Goal: Information Seeking & Learning: Learn about a topic

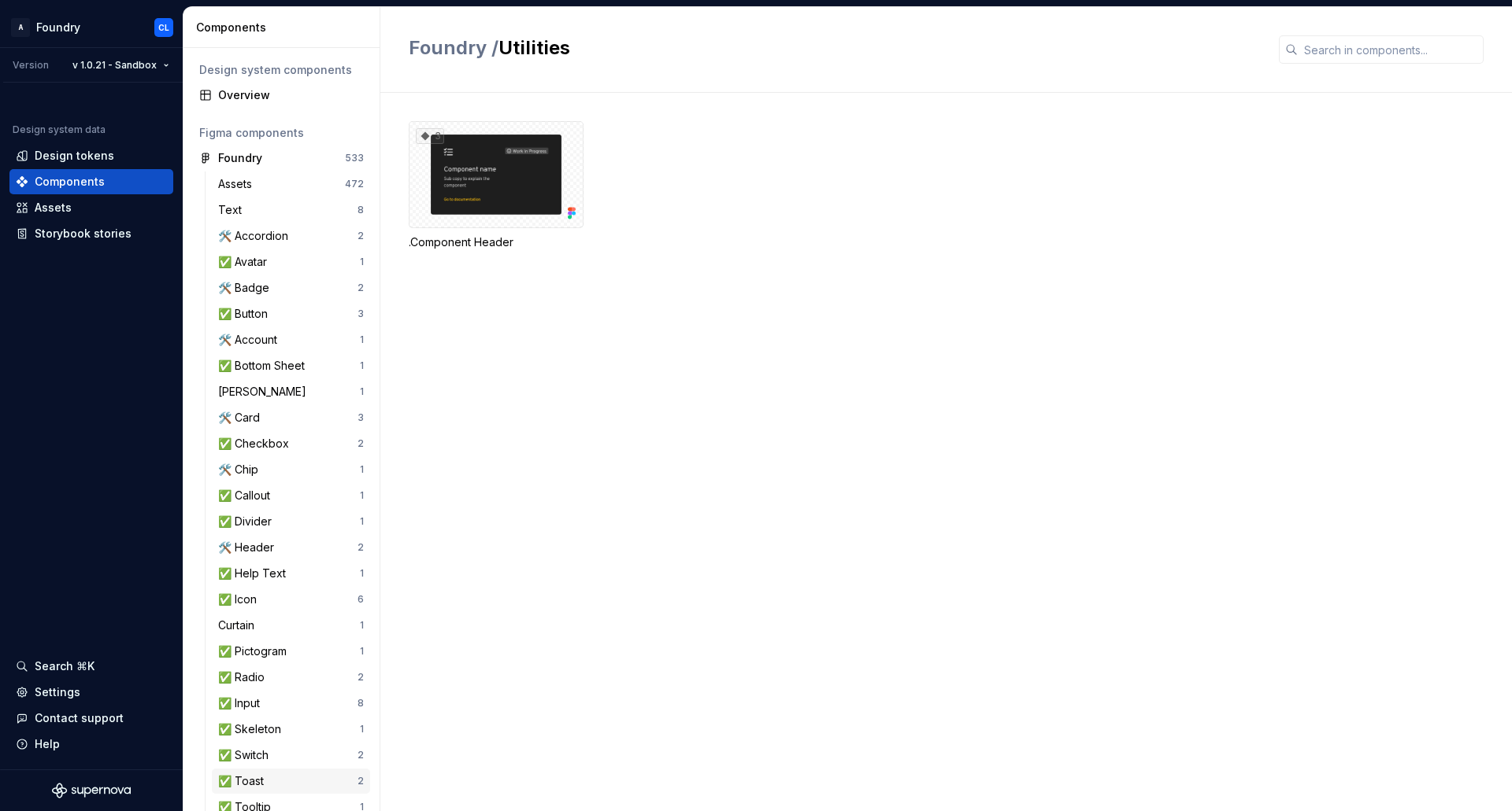
scroll to position [129, 0]
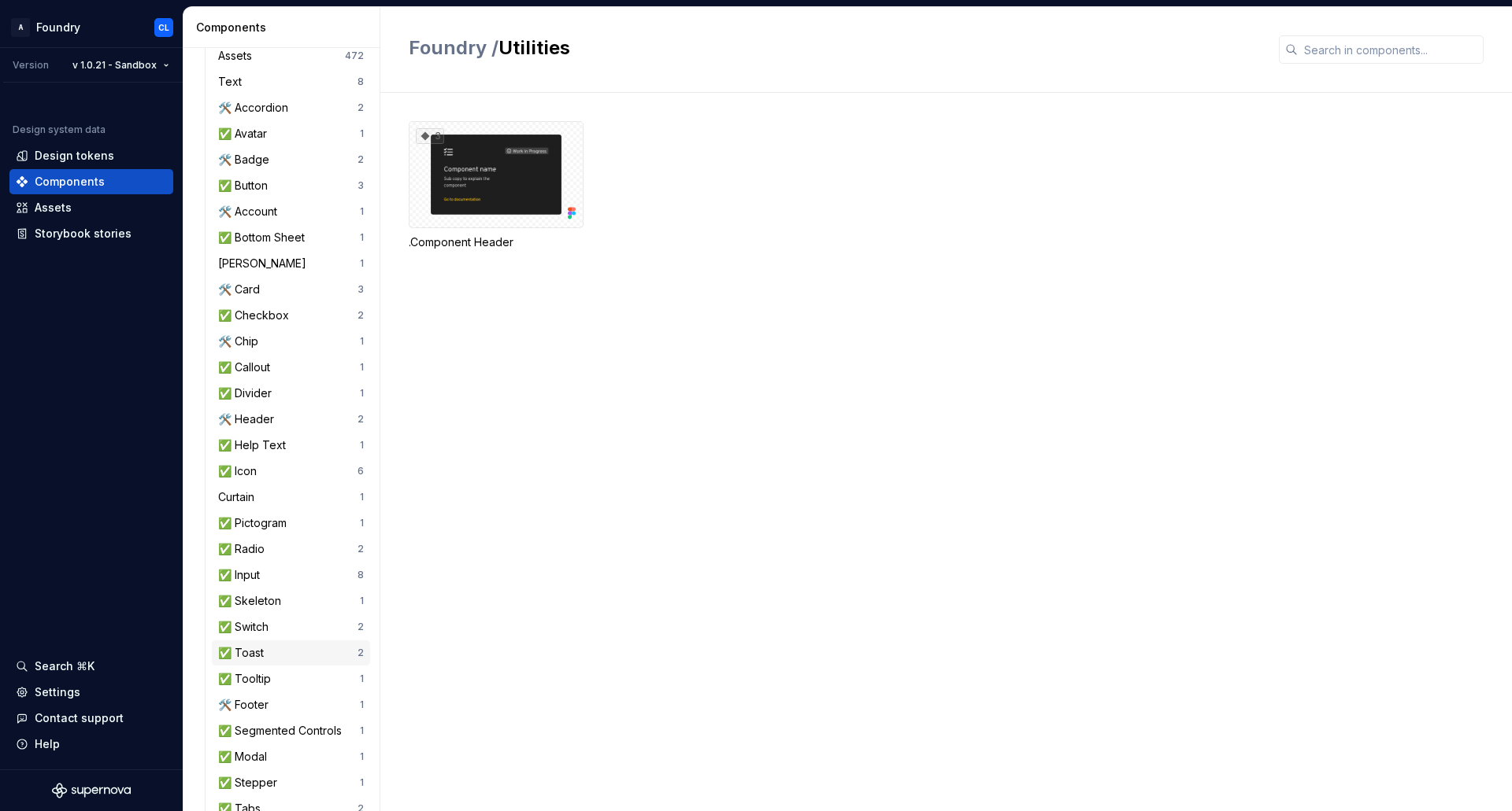
click at [265, 648] on div "✅ Toast" at bounding box center [243, 653] width 52 height 16
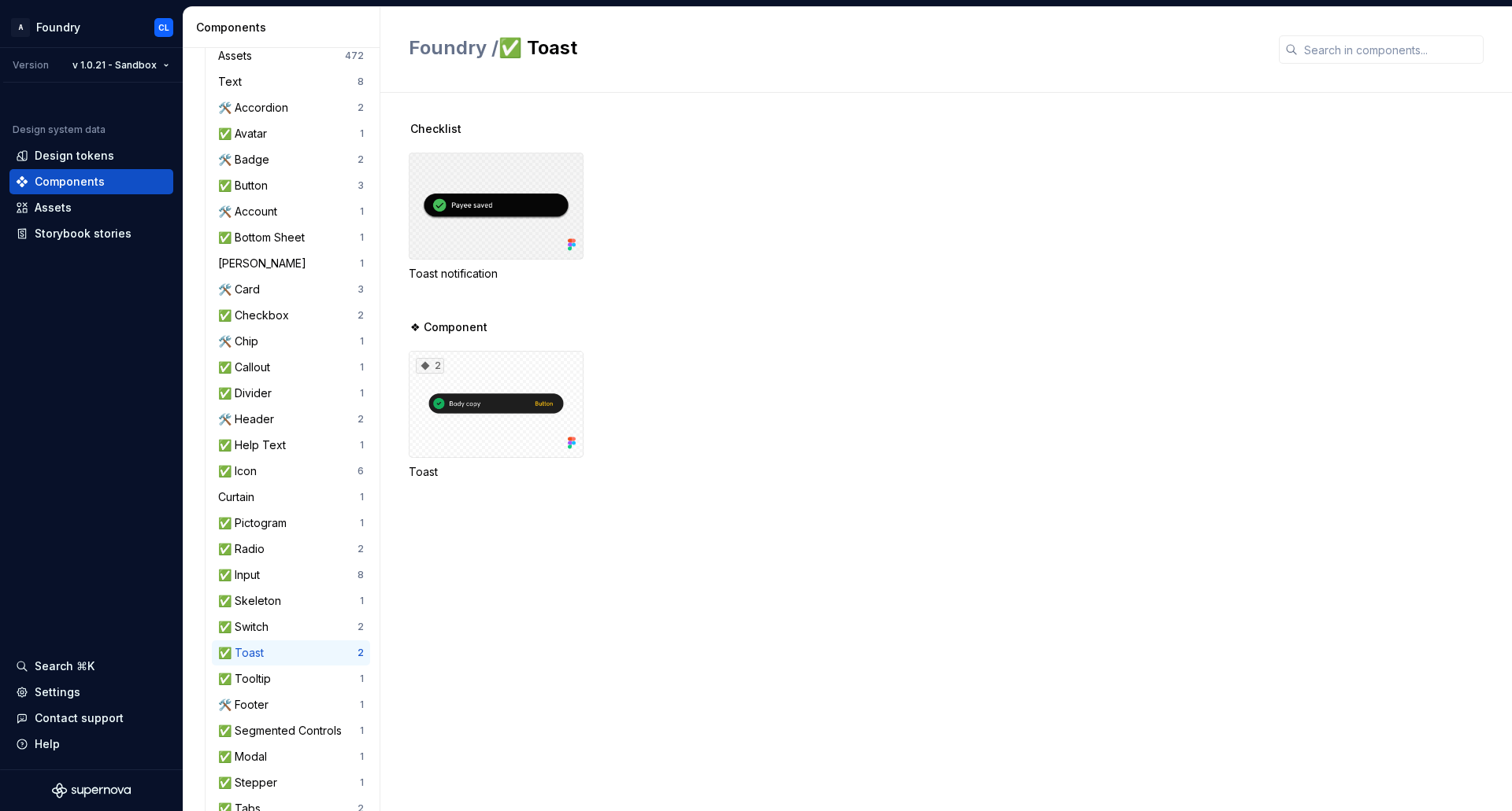
click at [517, 169] on div at bounding box center [496, 206] width 174 height 107
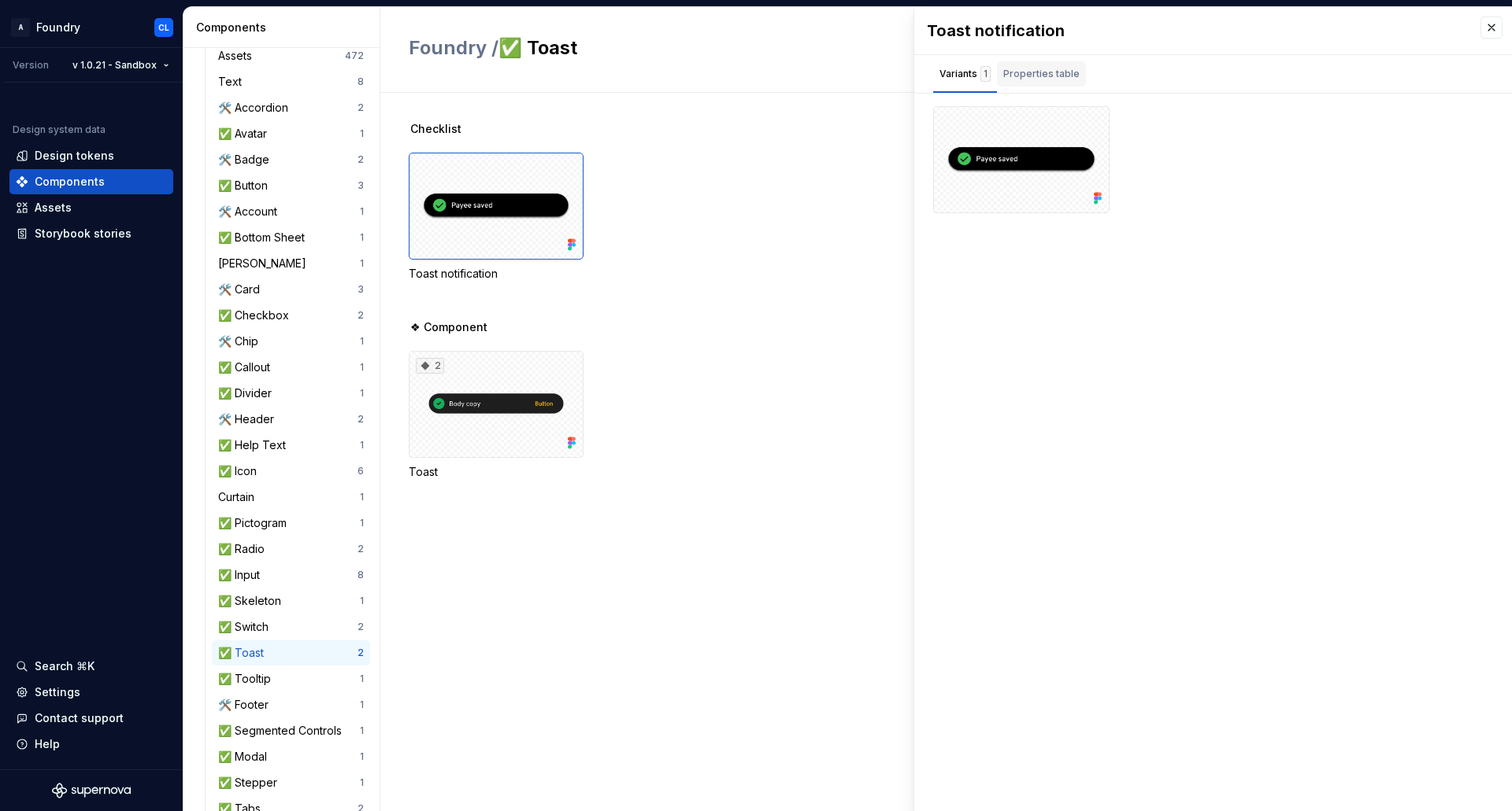
click at [1057, 73] on div "Properties table" at bounding box center [1041, 74] width 76 height 16
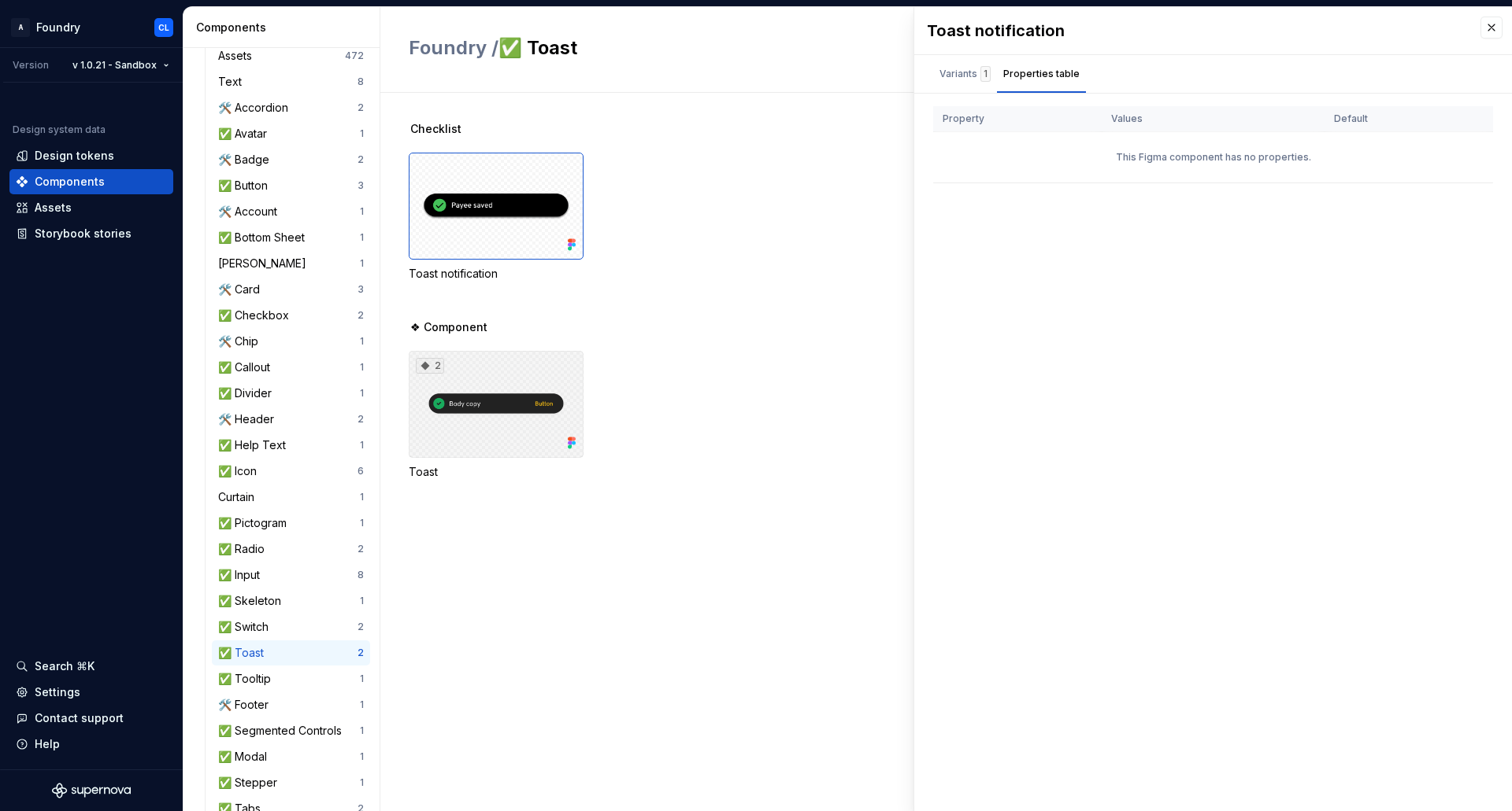
click at [532, 366] on div "2" at bounding box center [496, 405] width 174 height 107
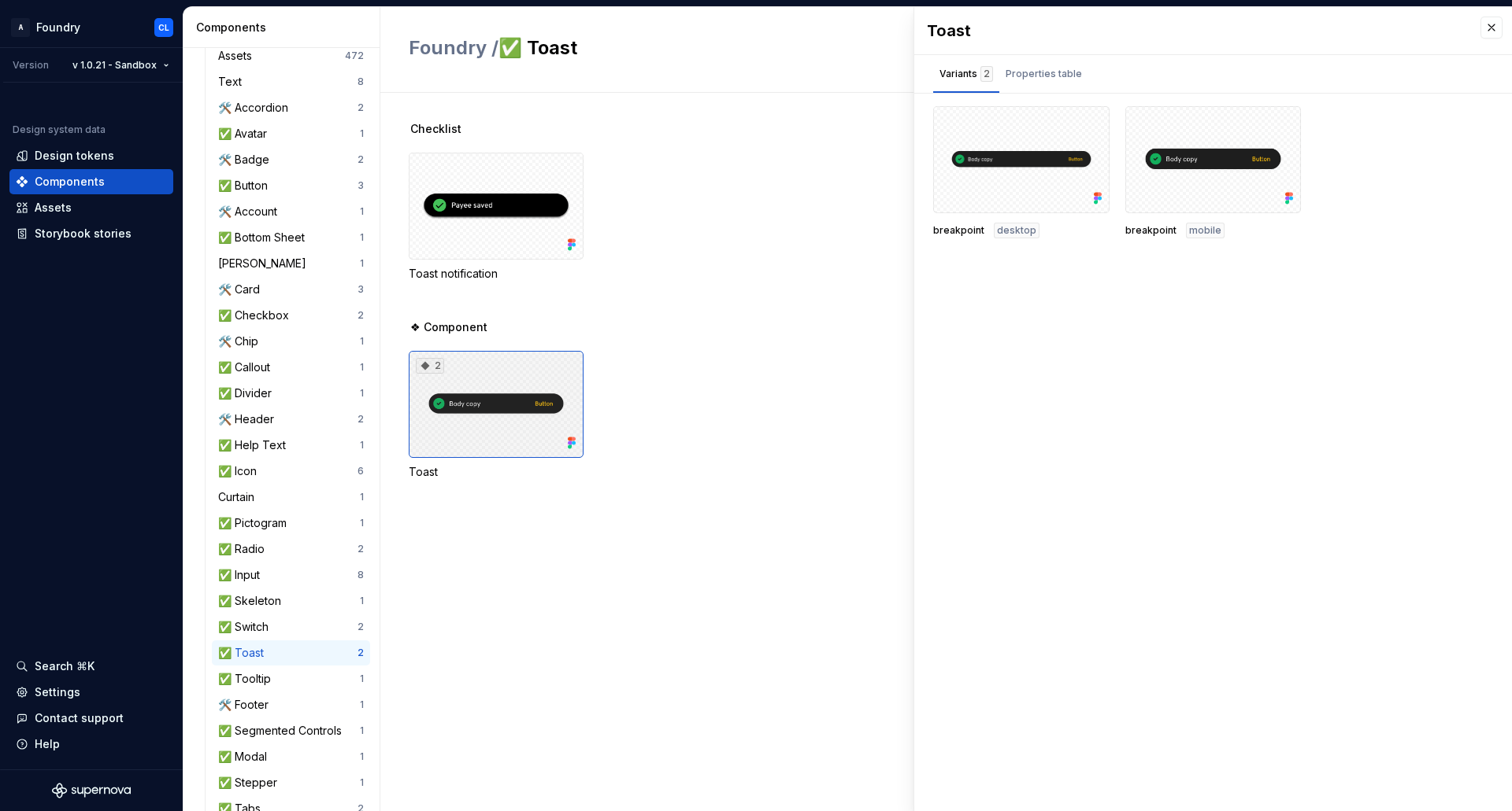
click at [502, 383] on div "2" at bounding box center [496, 405] width 174 height 107
click at [1036, 83] on div "Properties table" at bounding box center [1044, 74] width 89 height 25
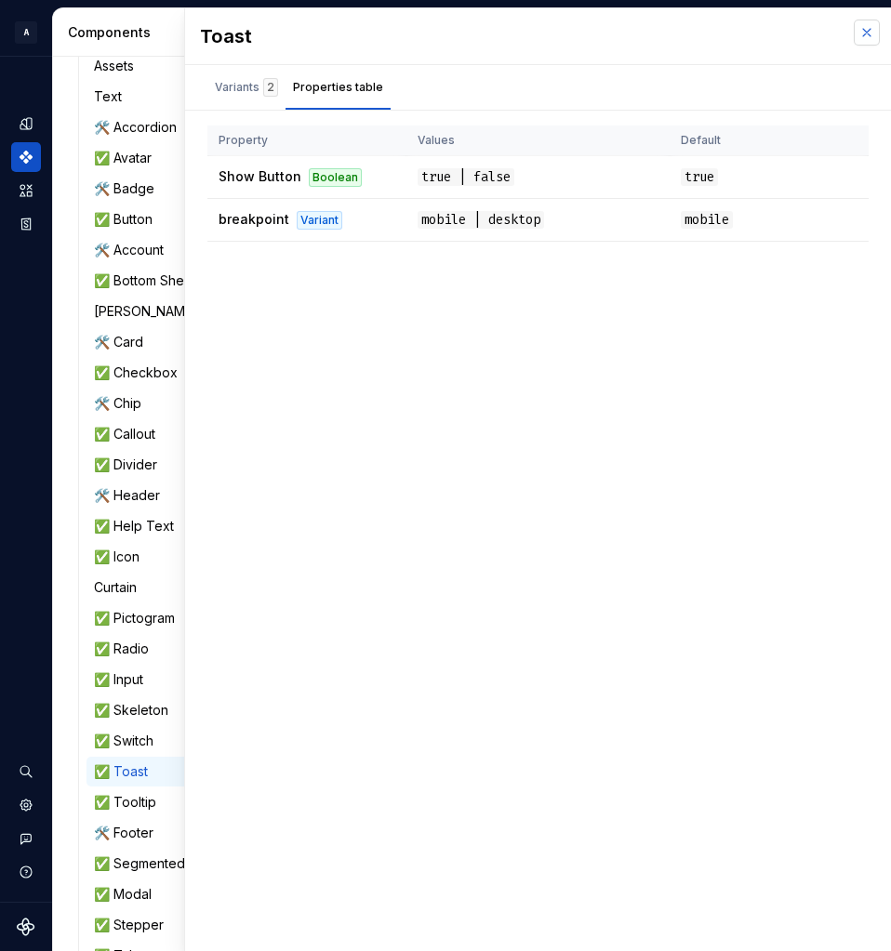
click at [871, 24] on button "button" at bounding box center [866, 33] width 26 height 26
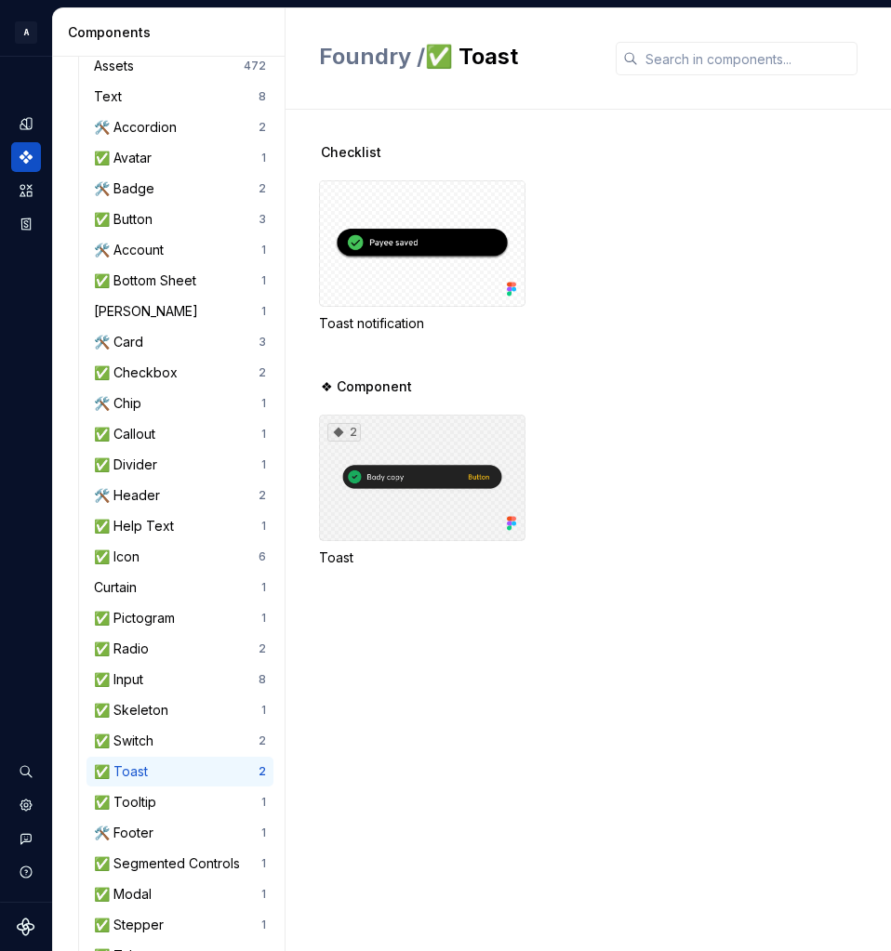
click at [489, 444] on div "2" at bounding box center [422, 478] width 206 height 126
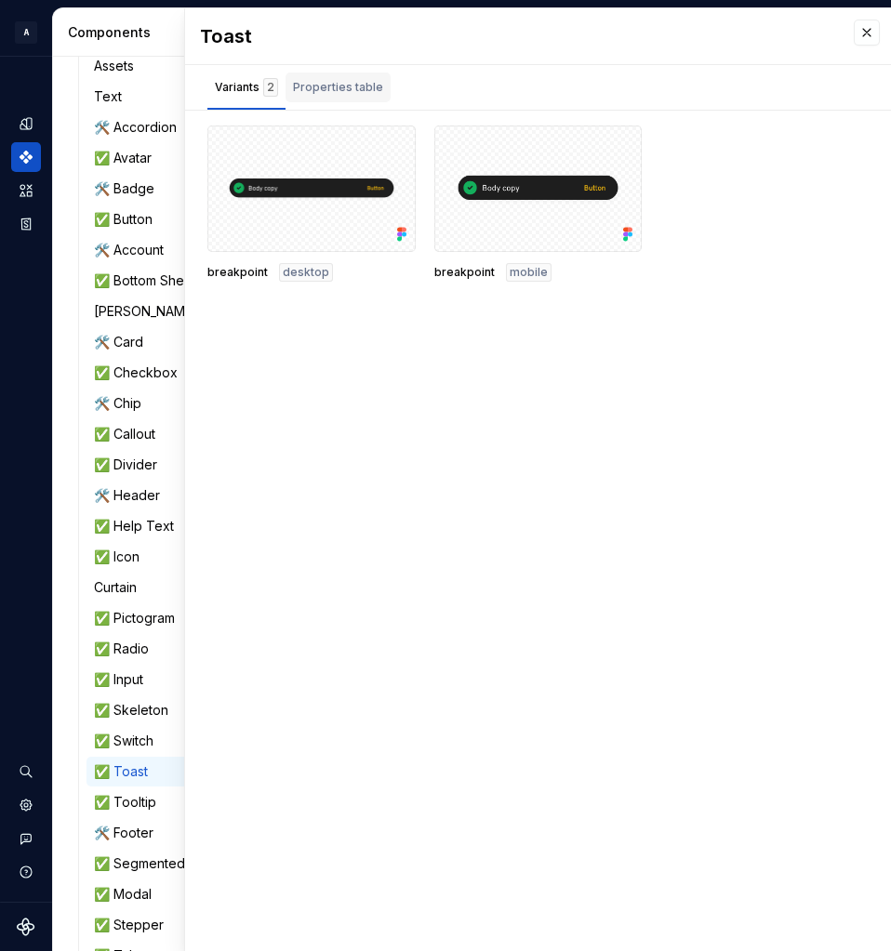
click at [326, 90] on div "Properties table" at bounding box center [338, 87] width 90 height 19
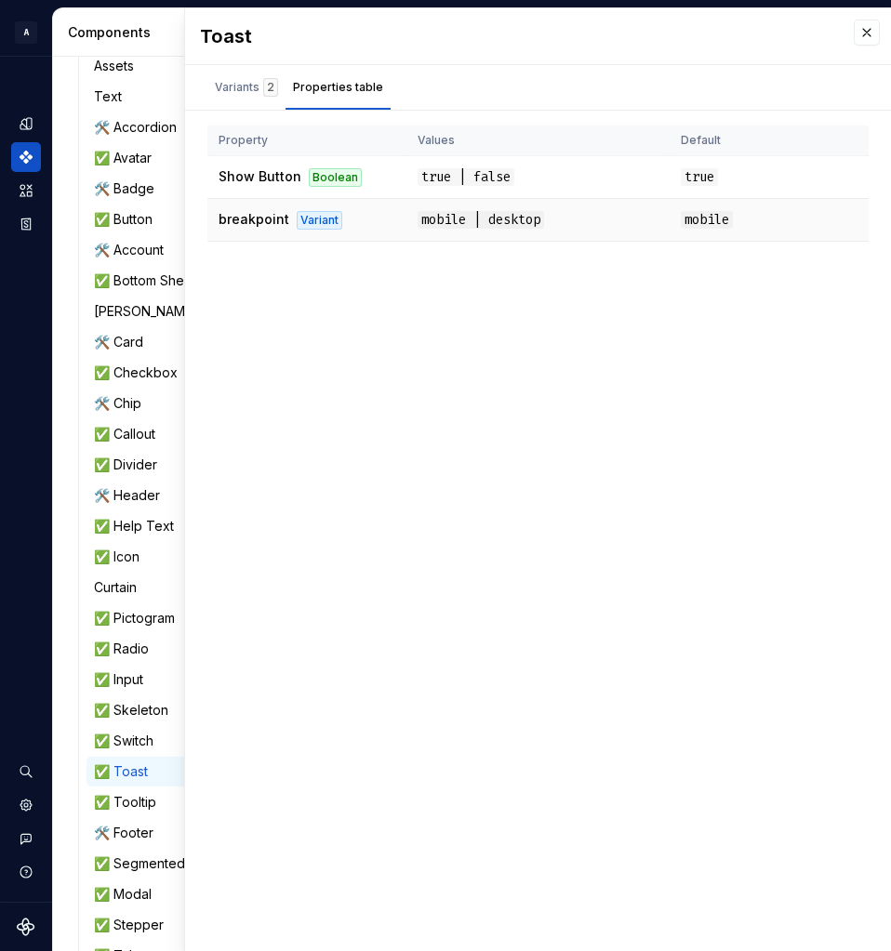
click at [708, 218] on span "mobile" at bounding box center [706, 220] width 52 height 18
click at [234, 92] on div "Variants 2" at bounding box center [246, 87] width 63 height 19
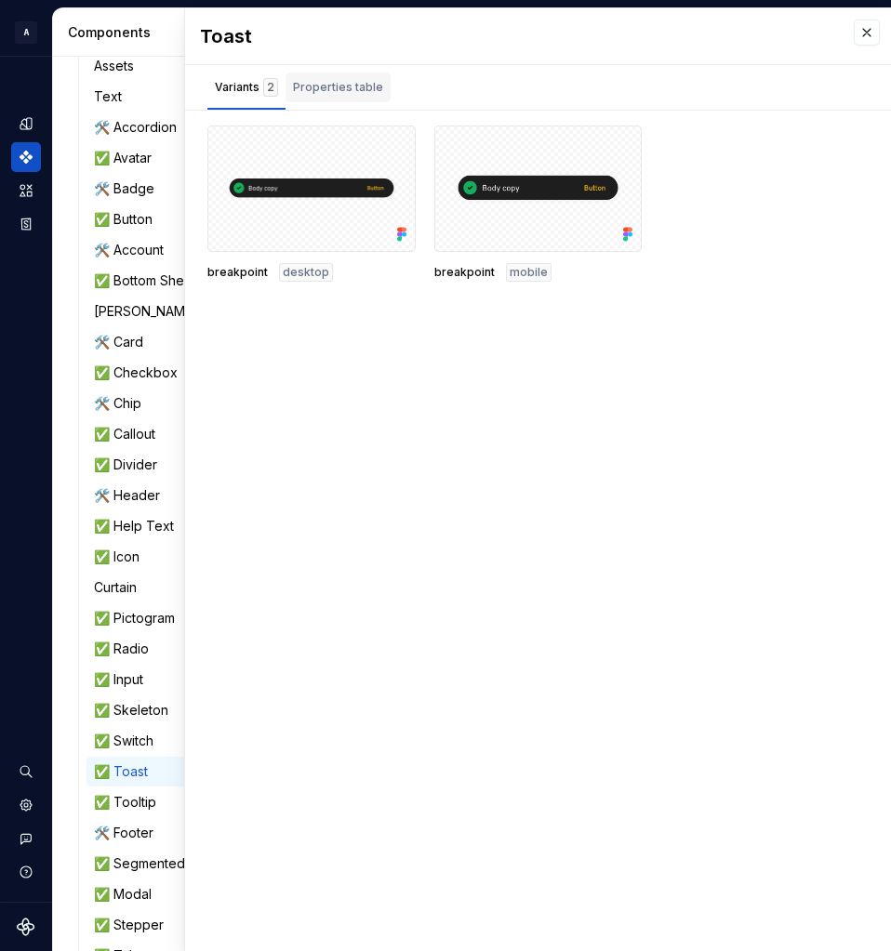
click at [337, 89] on div "Properties table" at bounding box center [338, 87] width 90 height 19
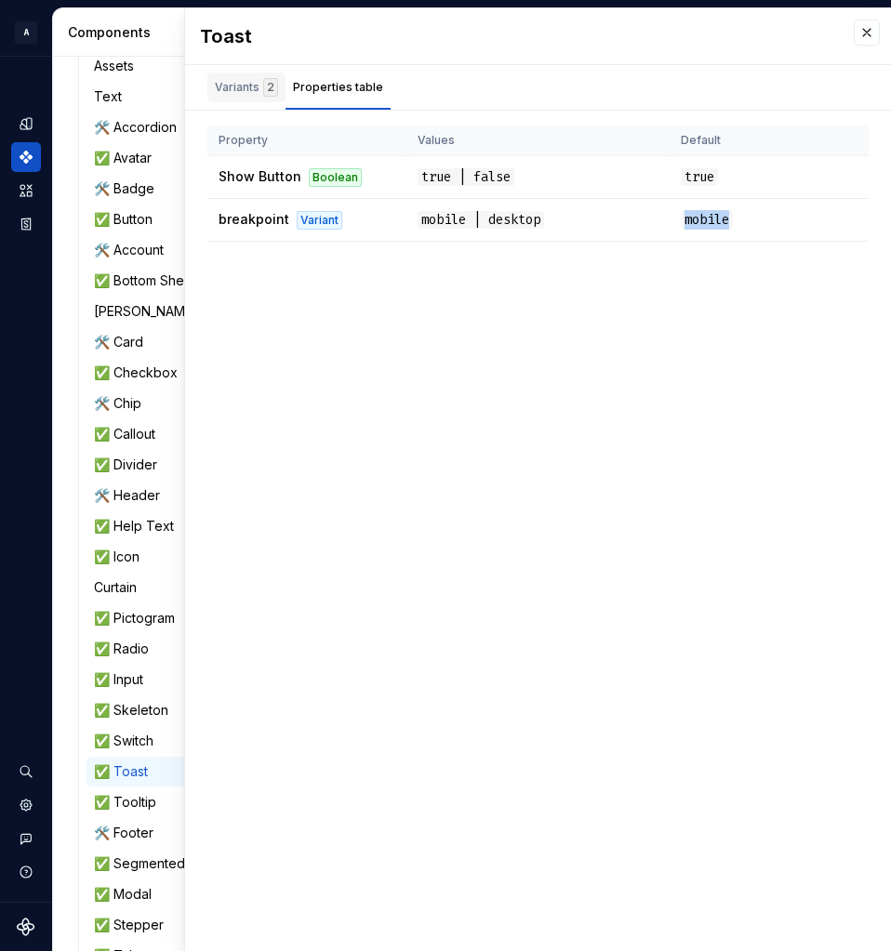
click at [253, 83] on div "Variants 2" at bounding box center [246, 87] width 63 height 19
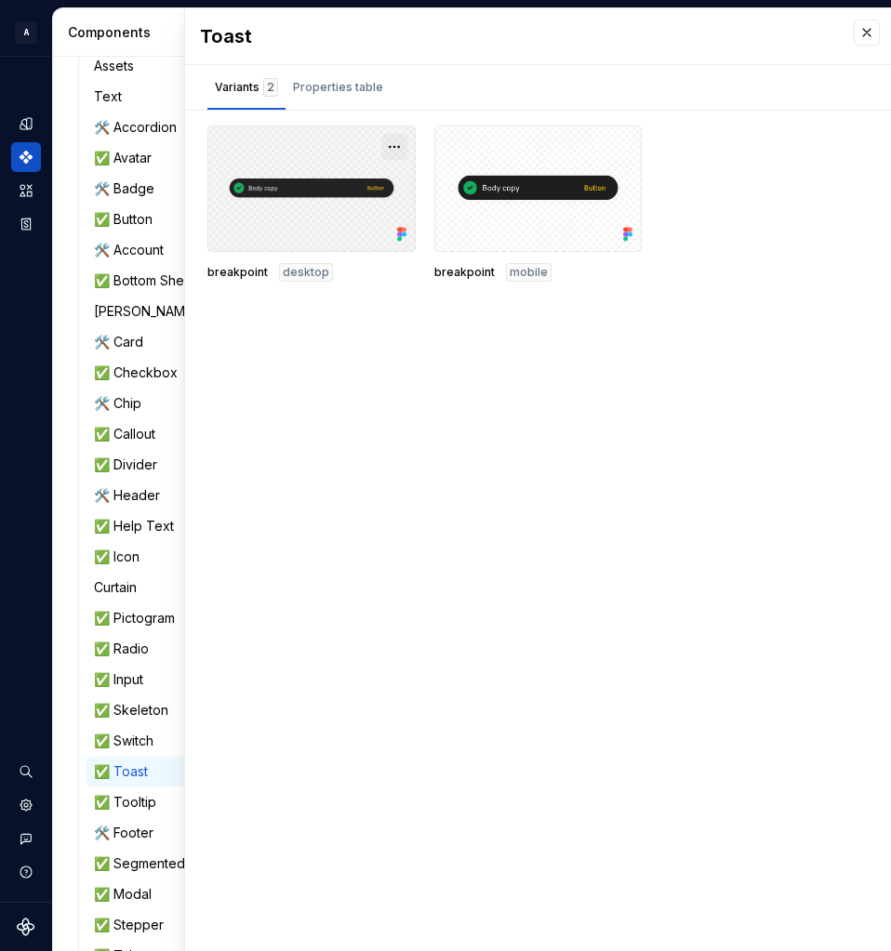
click at [384, 149] on button "button" at bounding box center [394, 147] width 26 height 26
click at [394, 147] on button "button" at bounding box center [394, 147] width 26 height 26
click at [389, 139] on button "button" at bounding box center [394, 147] width 26 height 26
click at [356, 183] on div "Open in [GEOGRAPHIC_DATA]" at bounding box center [334, 202] width 121 height 56
